Goal: Information Seeking & Learning: Understand process/instructions

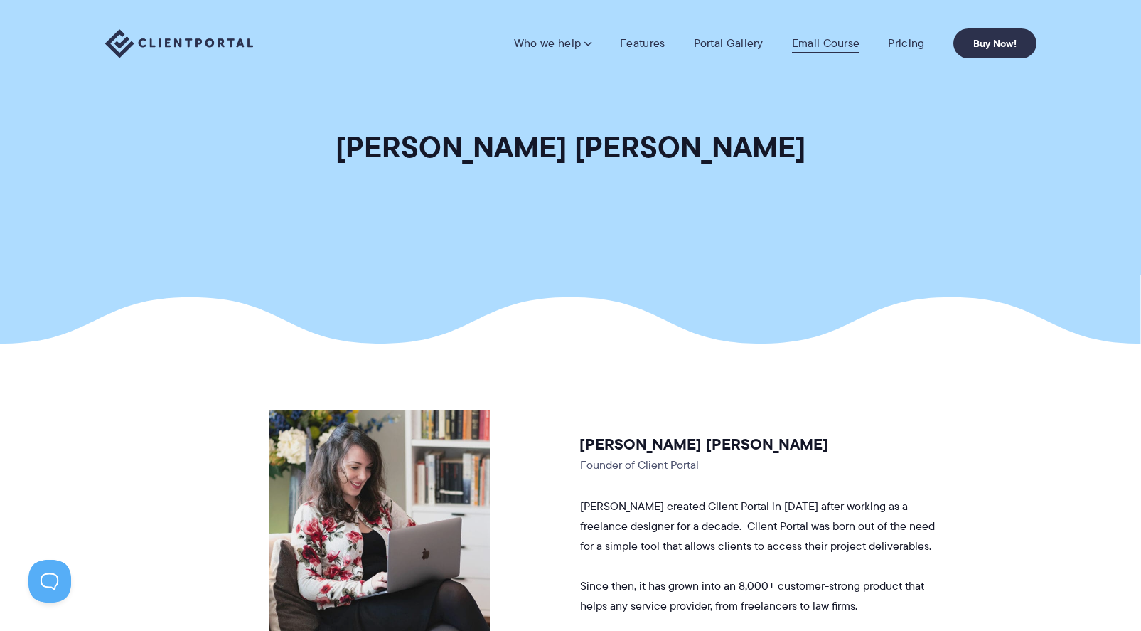
click at [838, 41] on link "Email Course" at bounding box center [826, 43] width 68 height 14
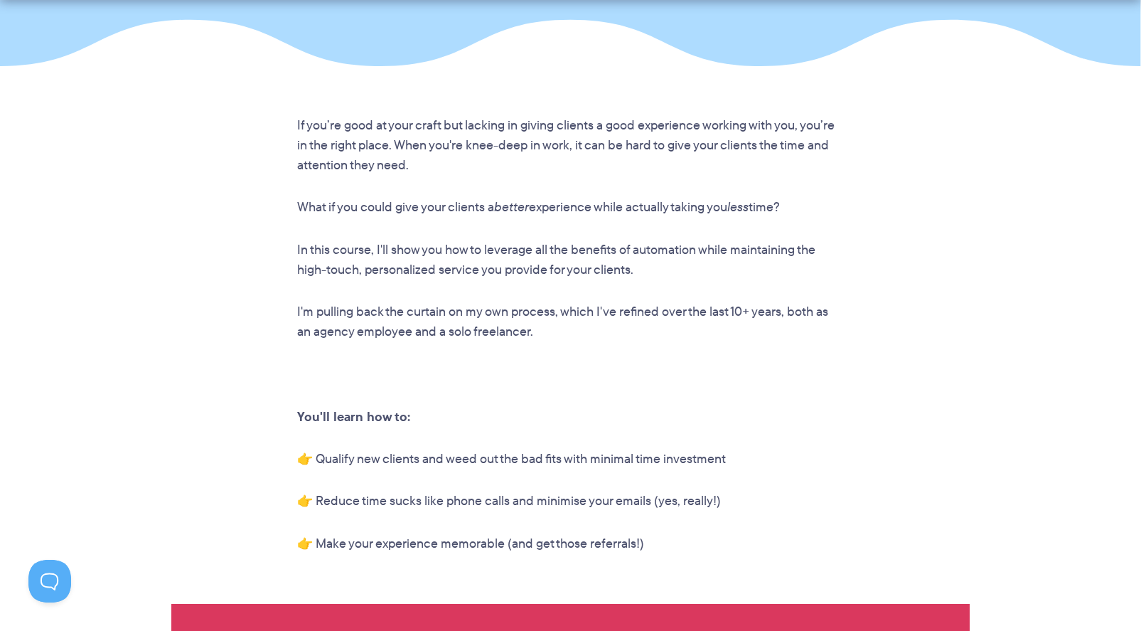
scroll to position [918, 0]
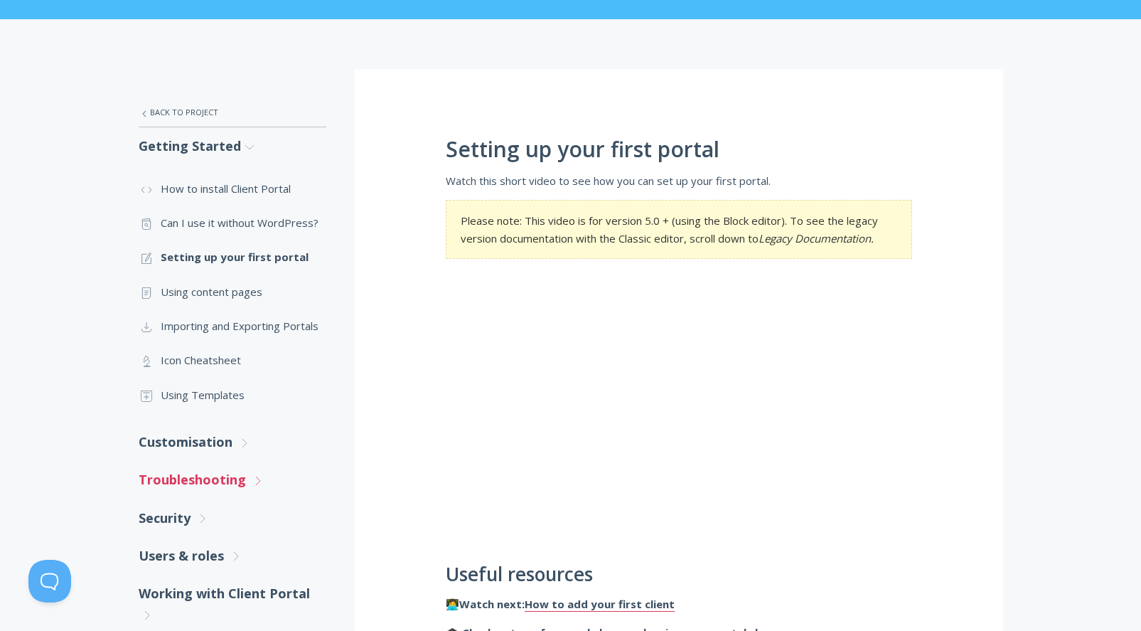
scroll to position [174, 0]
click at [217, 294] on link ".st0{fill:none;stroke:#000000;stroke-width:2;stroke-miterlimit:10;} Untitled-15…" at bounding box center [233, 292] width 188 height 34
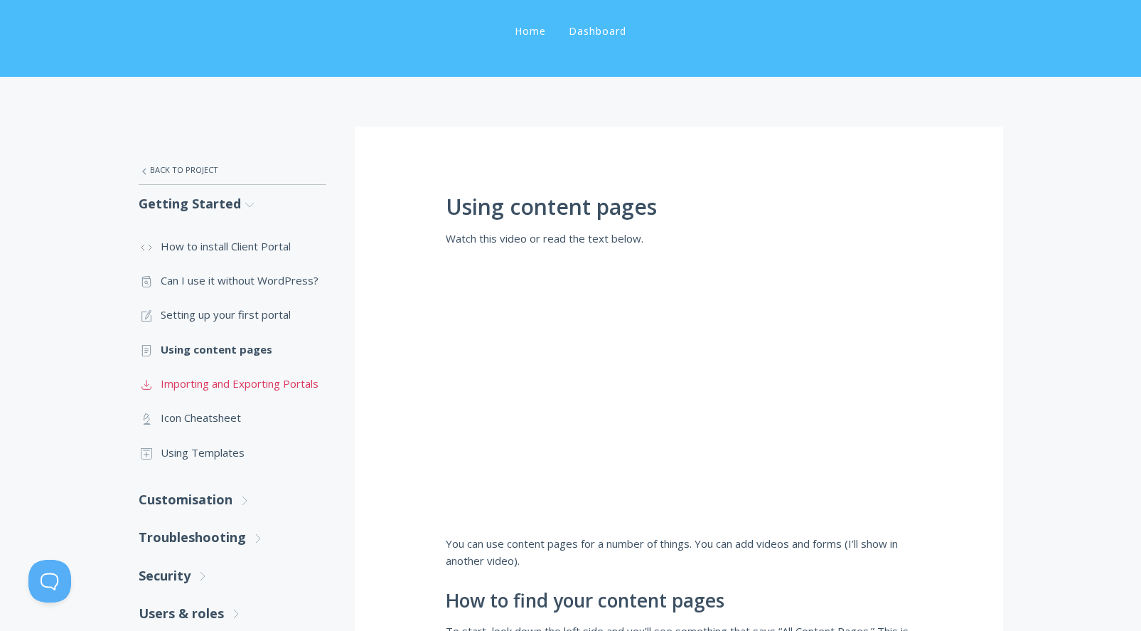
scroll to position [117, 0]
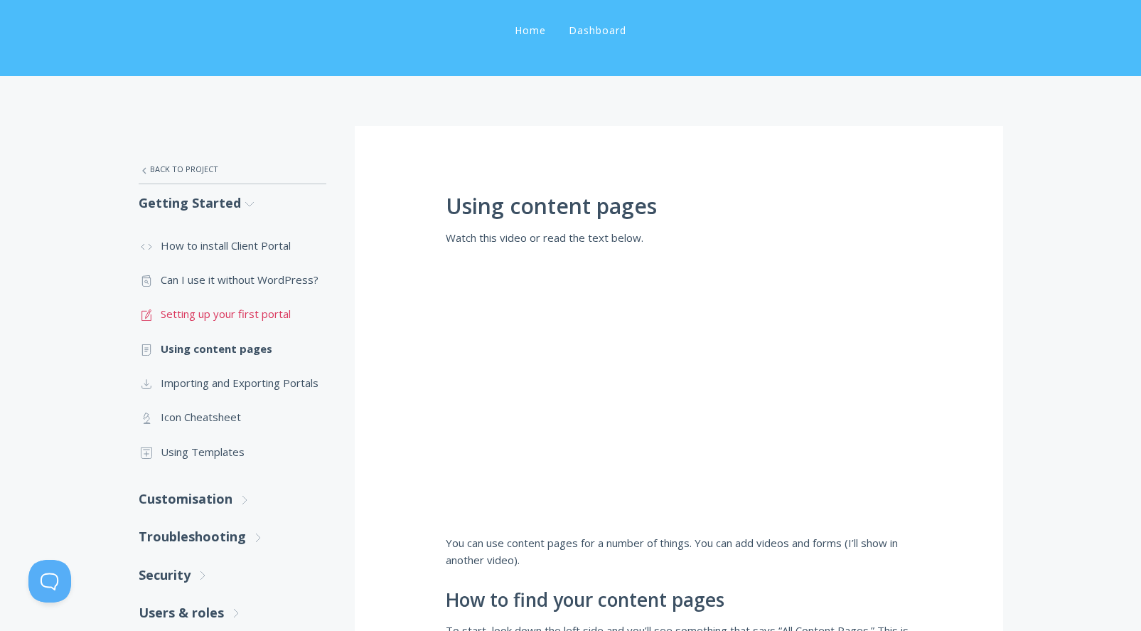
click at [258, 311] on link ".st0{fill:none;stroke:#000000;stroke-width:2;stroke-miterlimit:10;} 1. General …" at bounding box center [233, 314] width 188 height 34
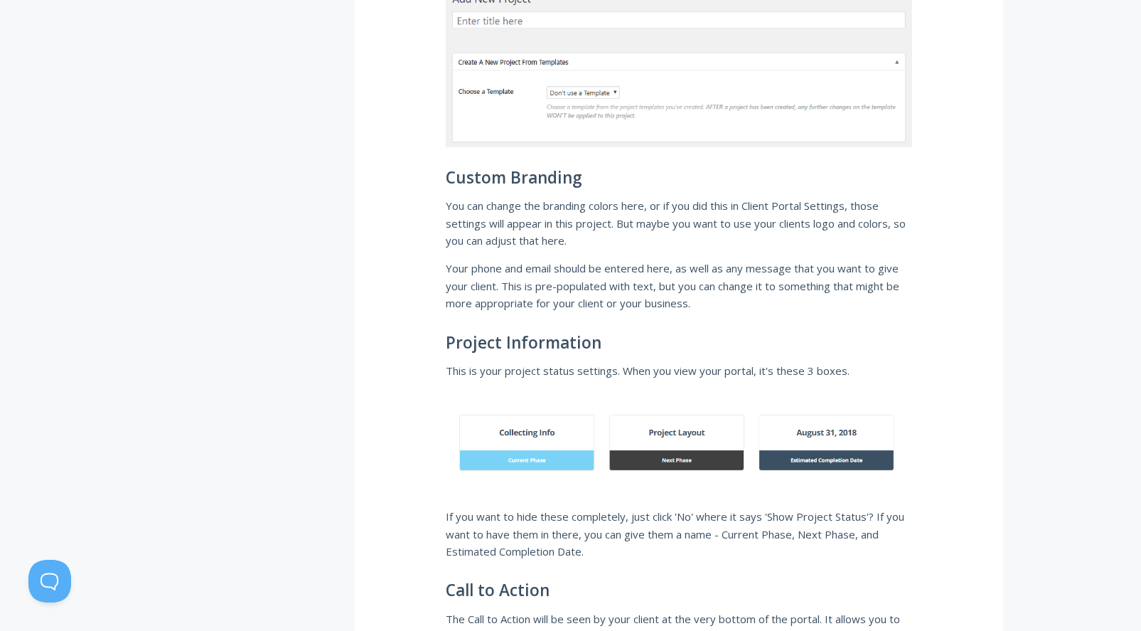
scroll to position [1325, 0]
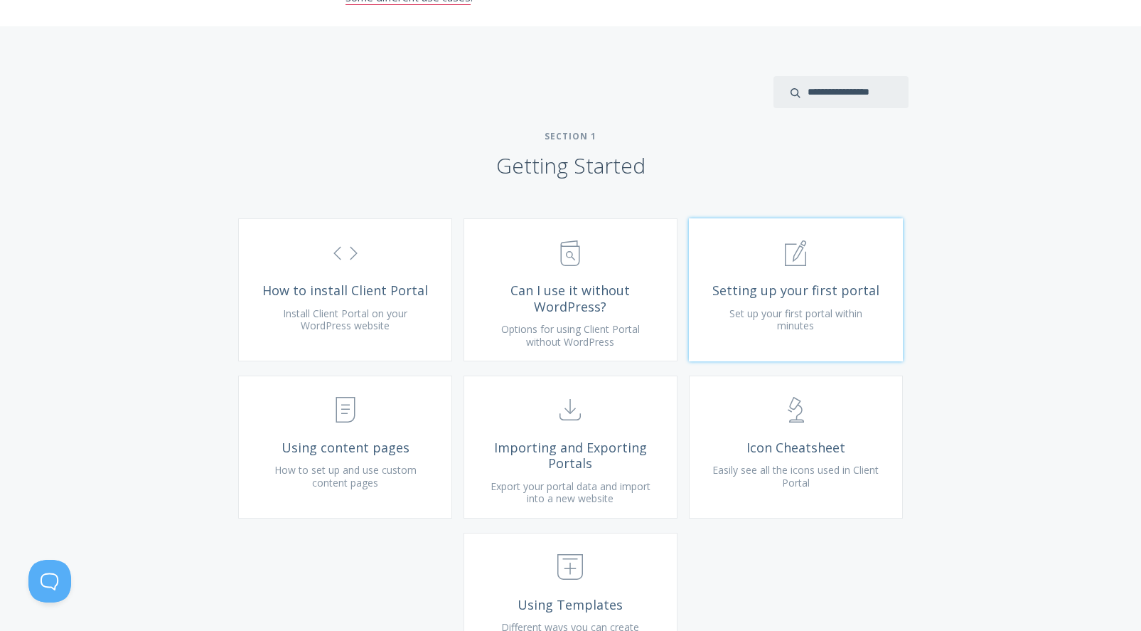
scroll to position [511, 0]
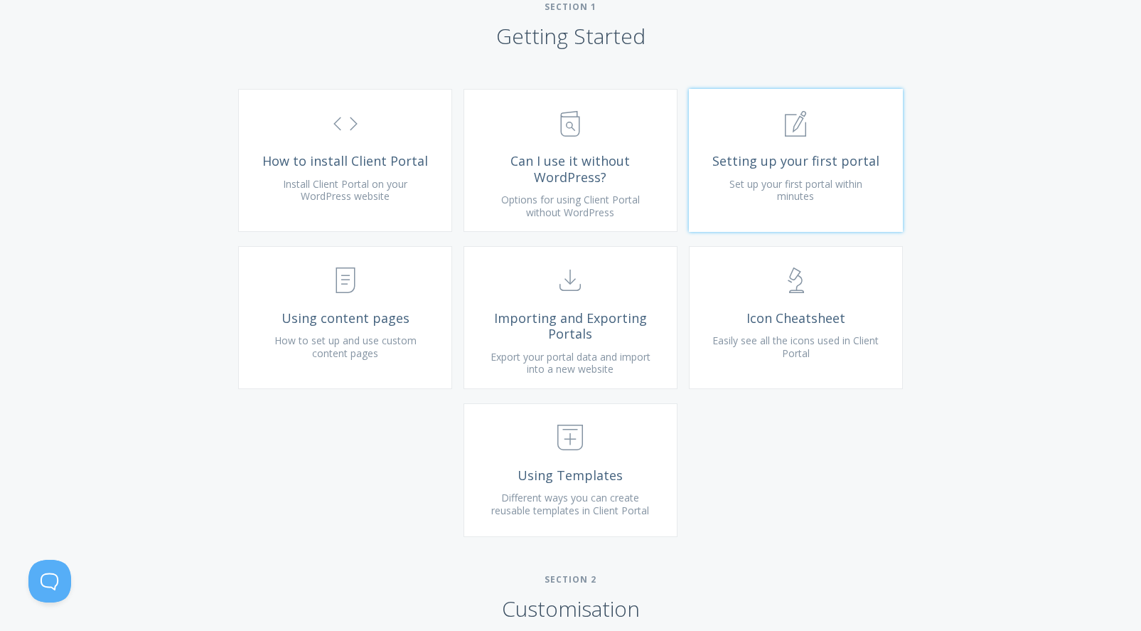
click at [765, 169] on span "Setting up your first portal" at bounding box center [796, 161] width 170 height 16
click at [553, 460] on span ".st0{fill:none;stroke:#000000;stroke-width:2;stroke-miterlimit:10;} Untitled-18" at bounding box center [571, 438] width 170 height 43
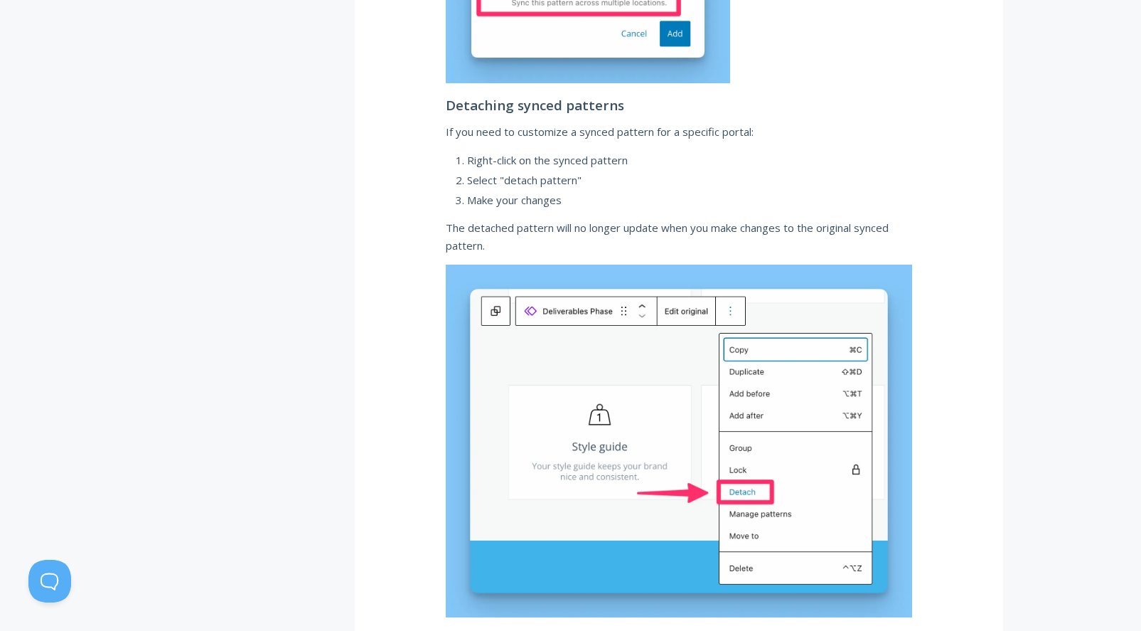
scroll to position [4565, 0]
